Goal: Task Accomplishment & Management: Manage account settings

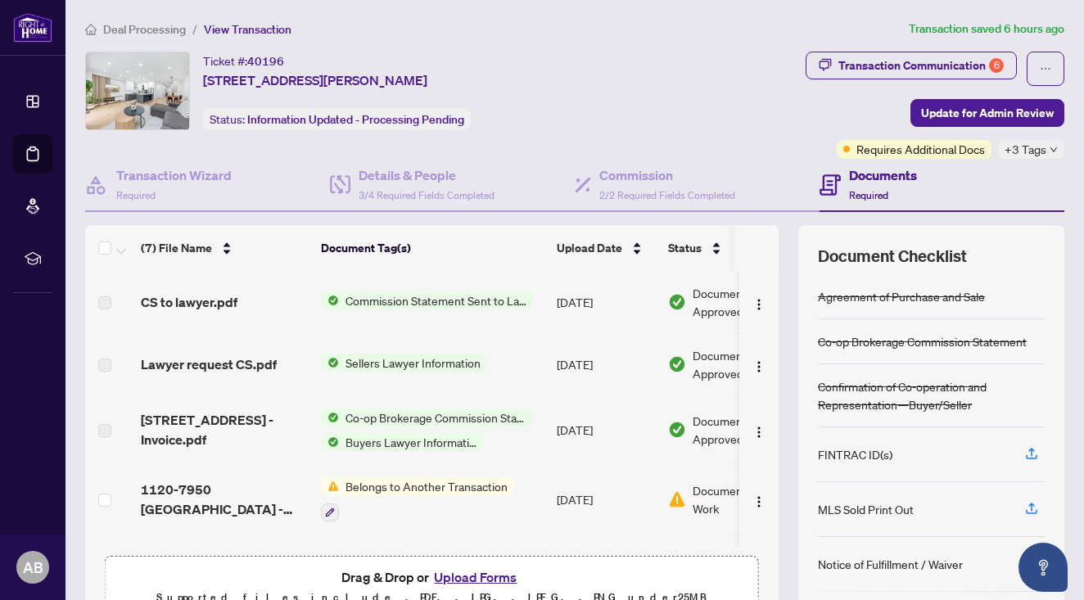
click at [37, 103] on li "Dashboard" at bounding box center [32, 101] width 39 height 39
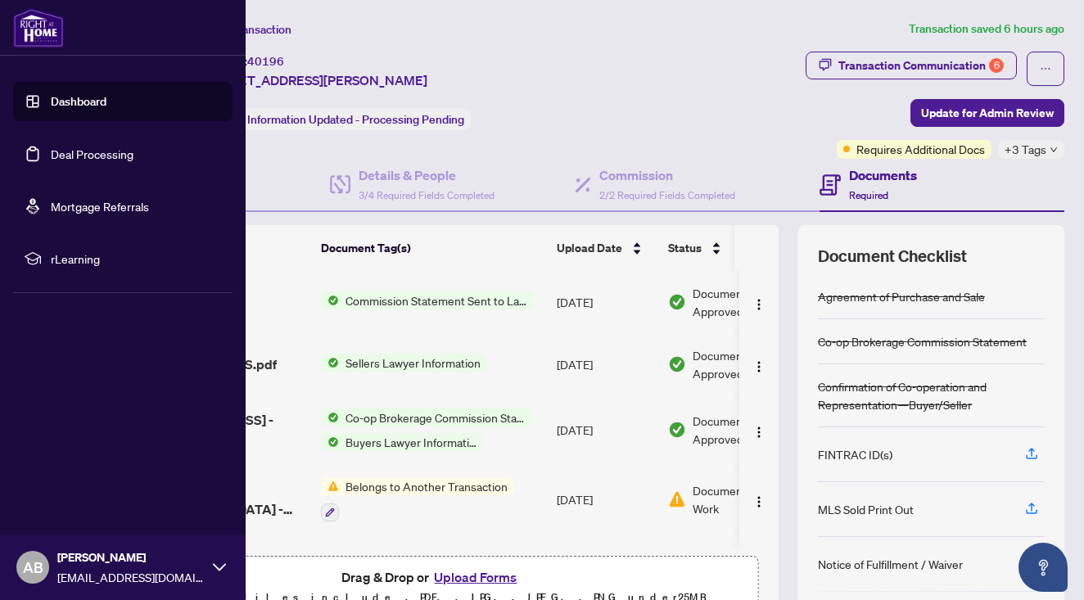
click at [79, 94] on link "Dashboard" at bounding box center [79, 101] width 56 height 15
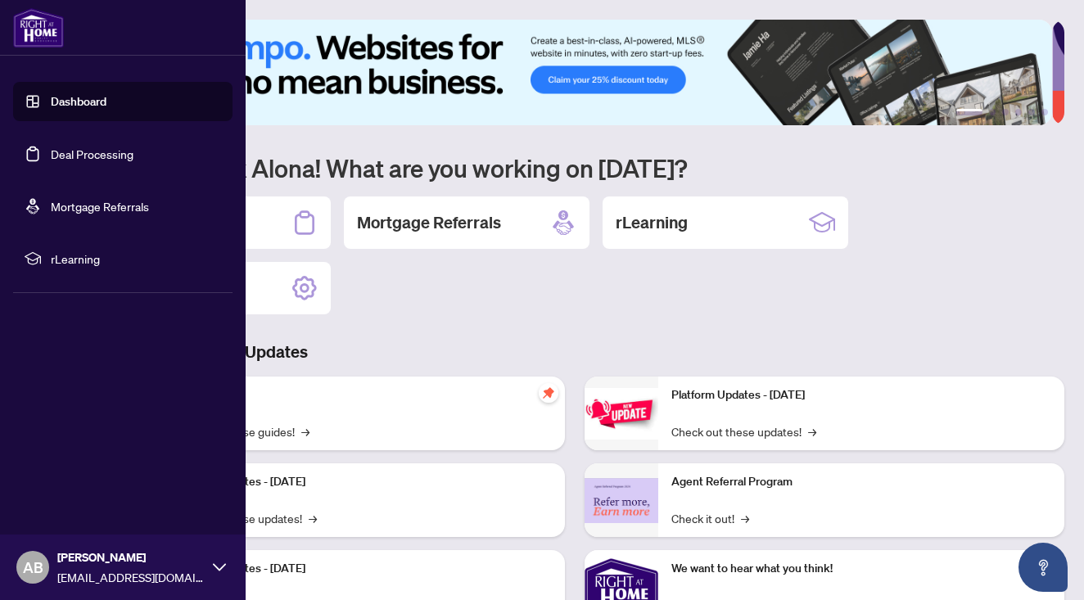
click at [93, 156] on link "Deal Processing" at bounding box center [92, 154] width 83 height 15
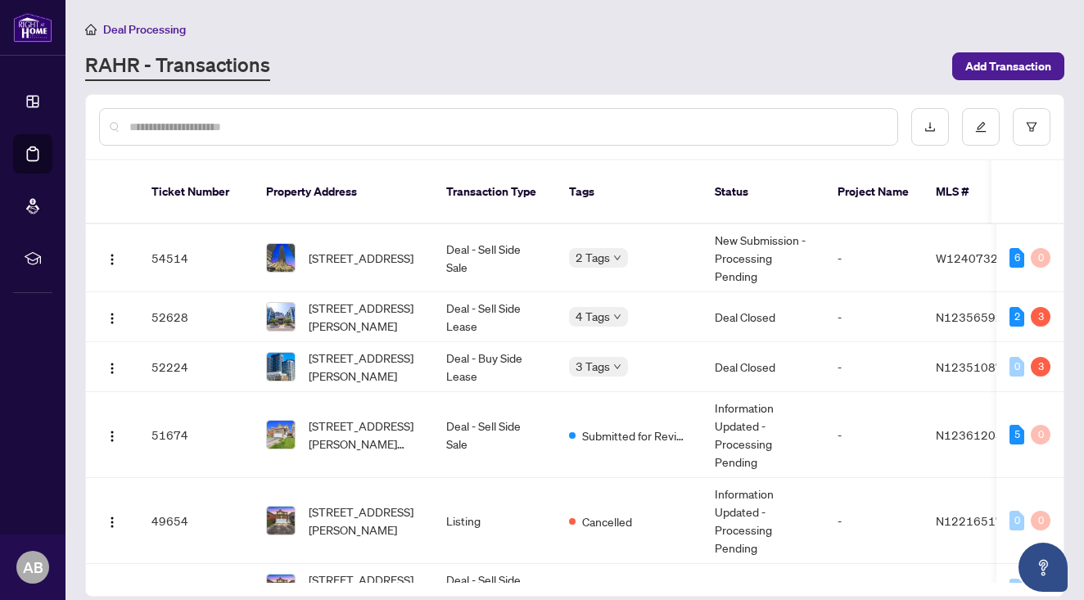
click at [435, 61] on div "RAHR - Transactions" at bounding box center [513, 66] width 857 height 29
click at [1010, 248] on div "6" at bounding box center [1017, 258] width 15 height 20
click at [911, 246] on td "-" at bounding box center [874, 258] width 98 height 68
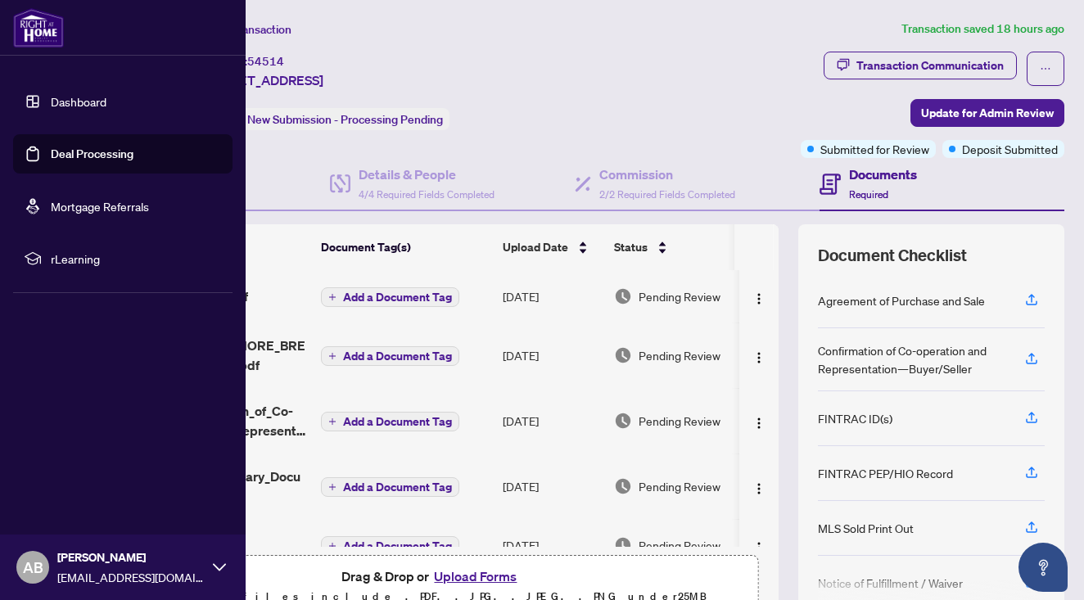
click at [51, 100] on link "Dashboard" at bounding box center [79, 101] width 56 height 15
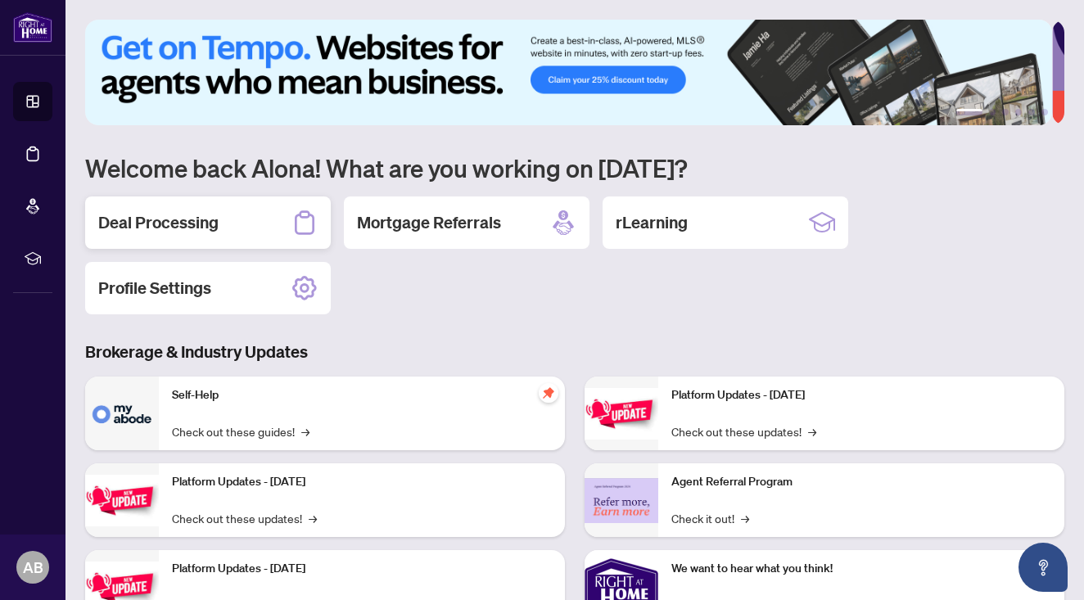
click at [262, 234] on div "Deal Processing" at bounding box center [208, 223] width 246 height 52
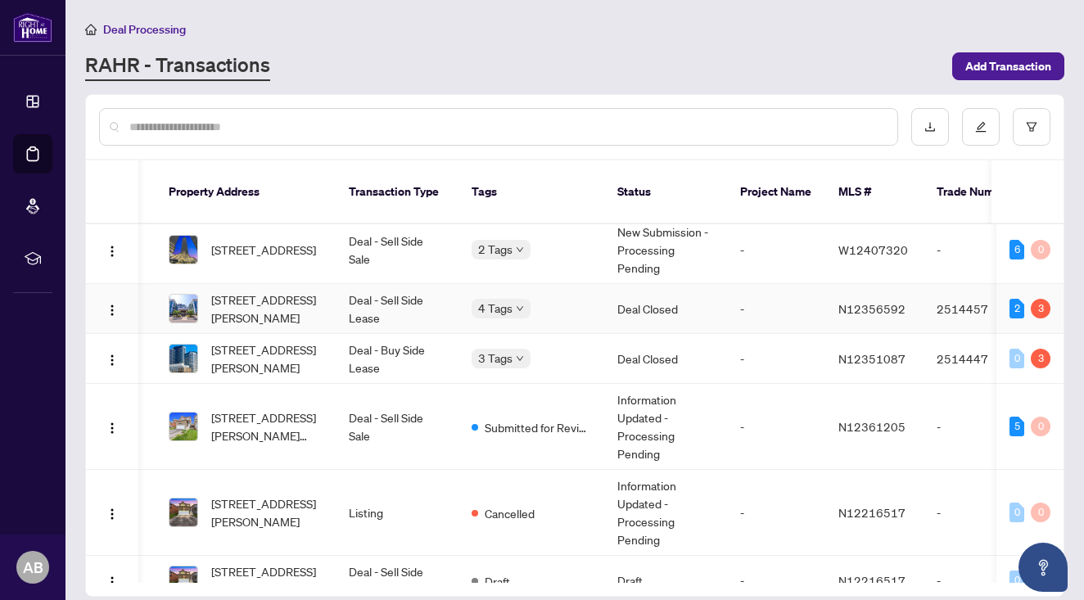
scroll to position [8, -7]
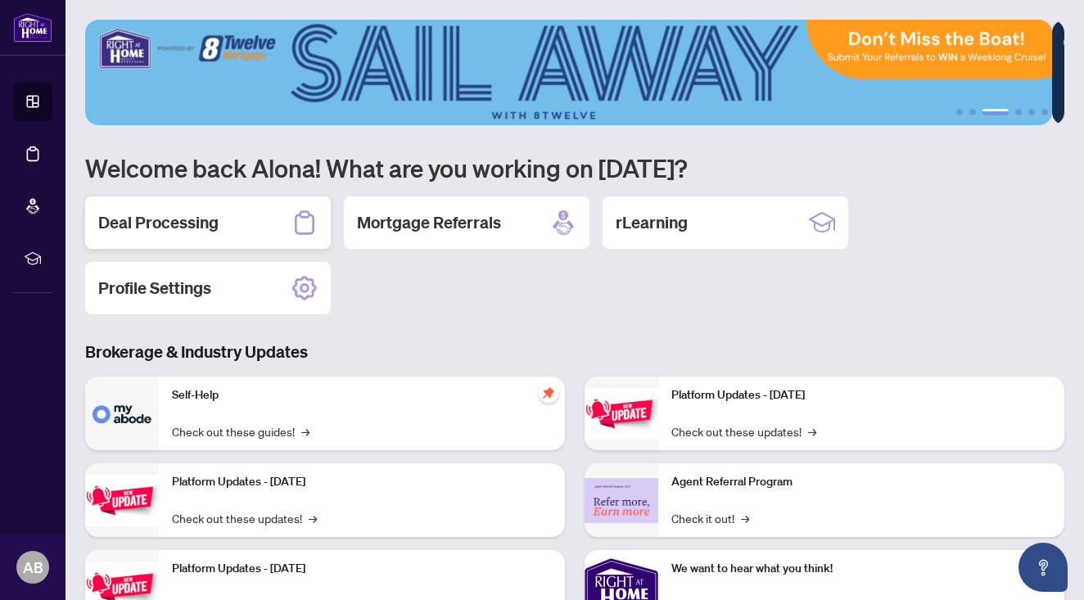
click at [215, 229] on h2 "Deal Processing" at bounding box center [158, 222] width 120 height 23
